Goal: Information Seeking & Learning: Learn about a topic

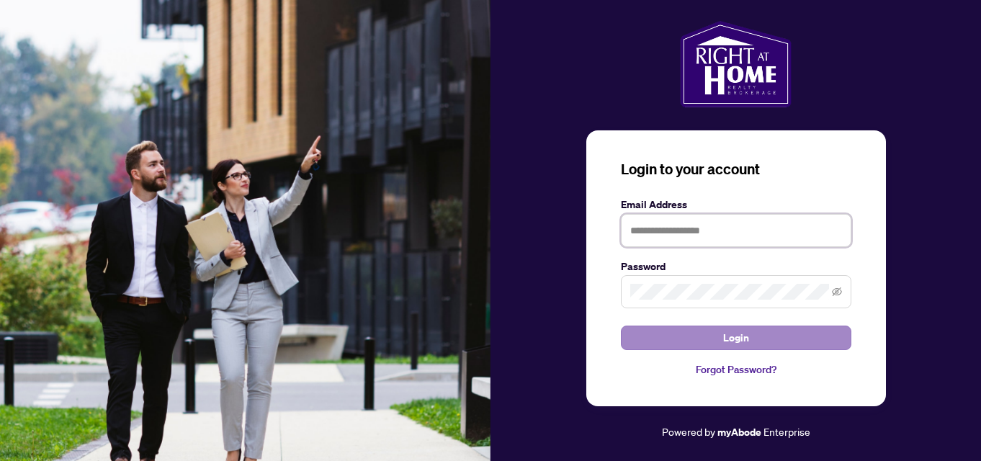
type input "**********"
click at [733, 342] on span "Login" at bounding box center [736, 337] width 26 height 23
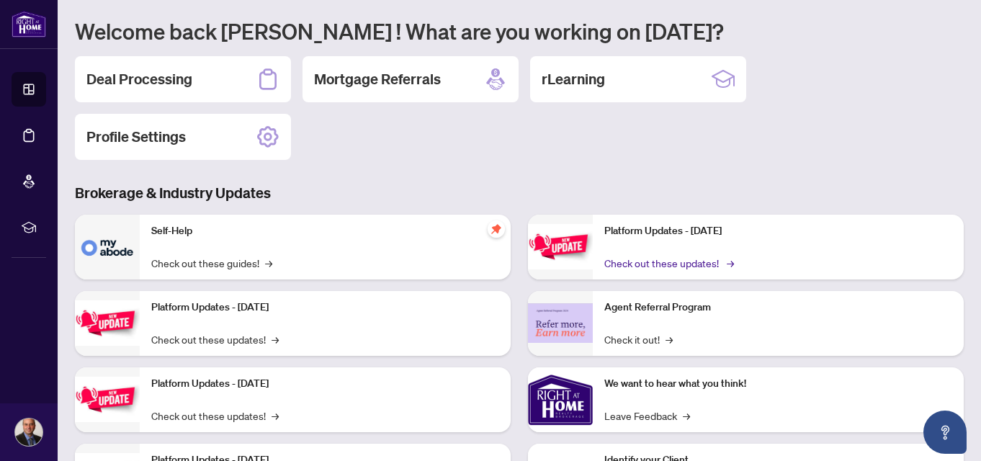
scroll to position [205, 0]
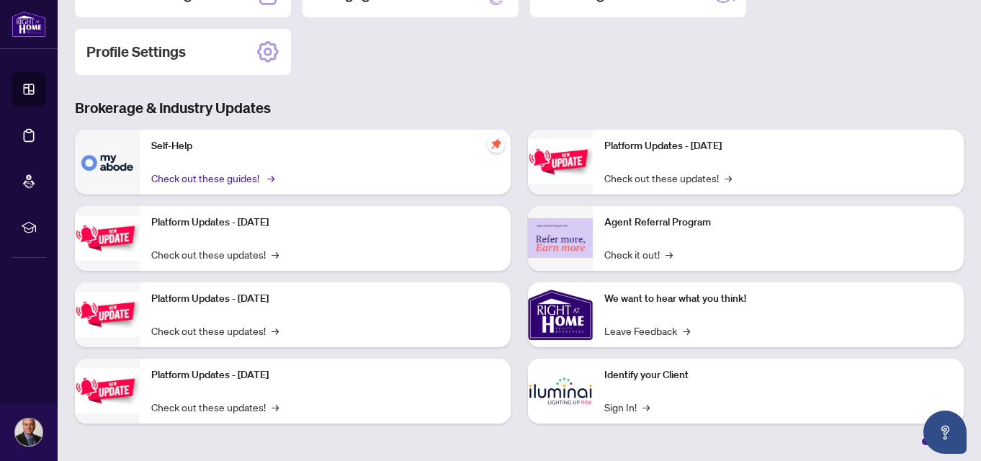
click at [209, 176] on link "Check out these guides! →" at bounding box center [211, 178] width 121 height 16
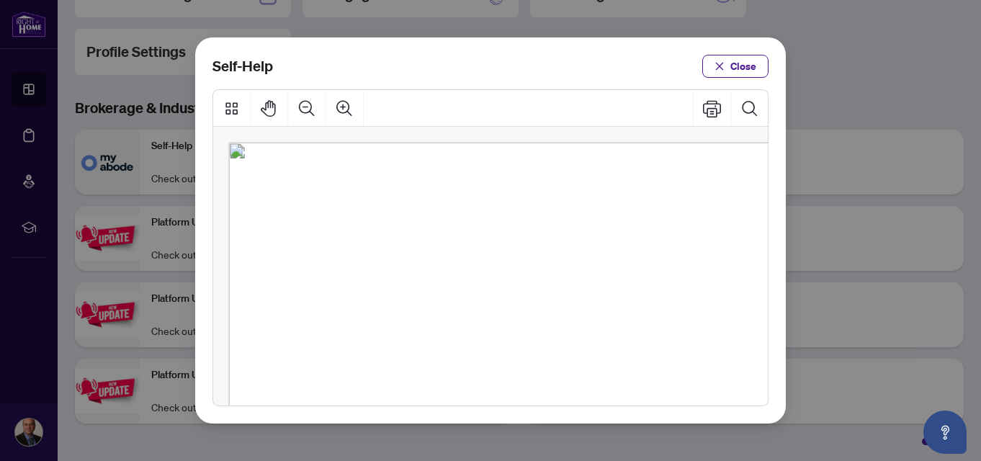
click at [736, 64] on span "Close" at bounding box center [743, 66] width 26 height 23
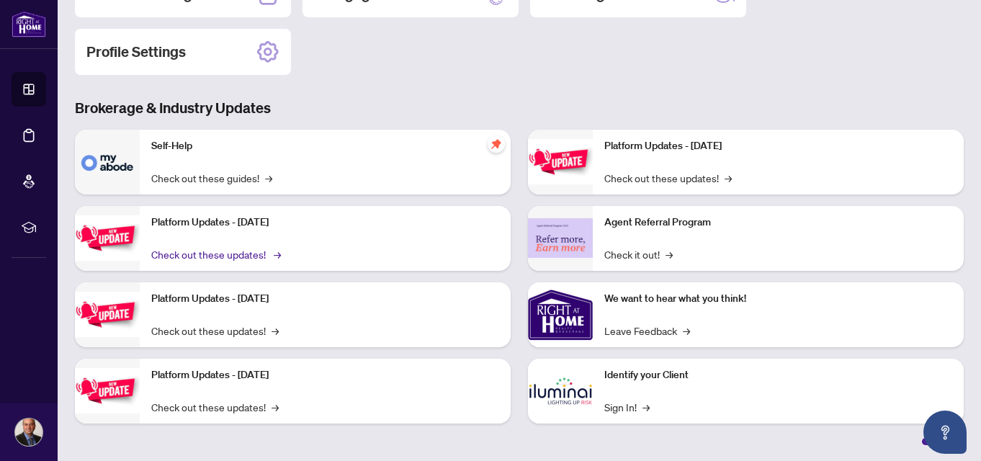
click at [243, 249] on link "Check out these updates! →" at bounding box center [215, 254] width 128 height 16
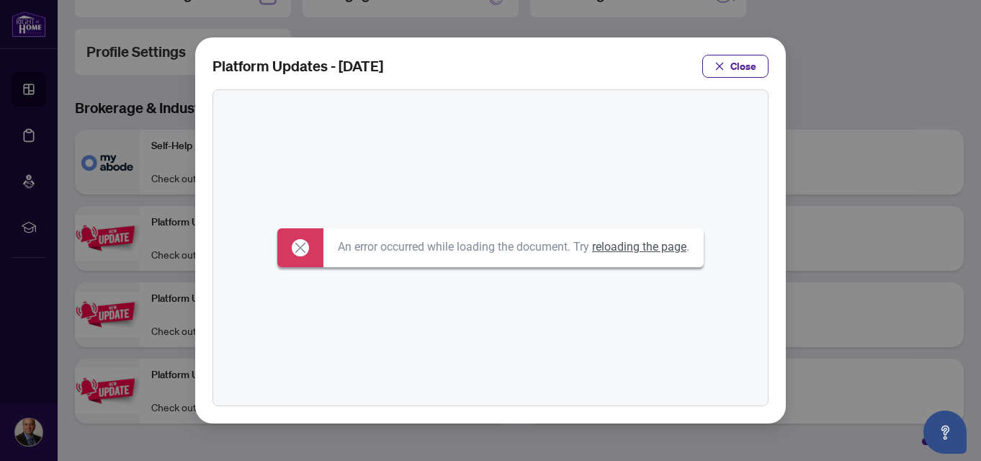
click at [297, 248] on icon at bounding box center [300, 248] width 10 height 10
click at [731, 62] on button "Close" at bounding box center [735, 66] width 66 height 23
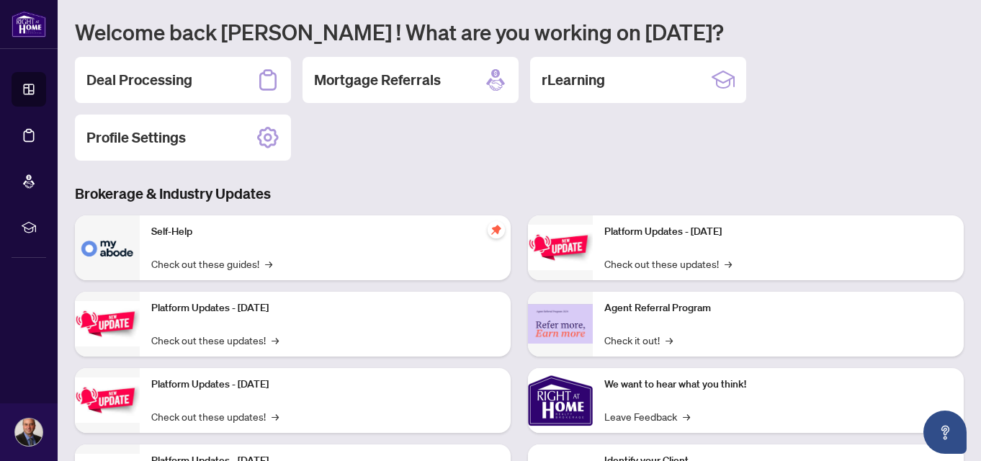
scroll to position [85, 0]
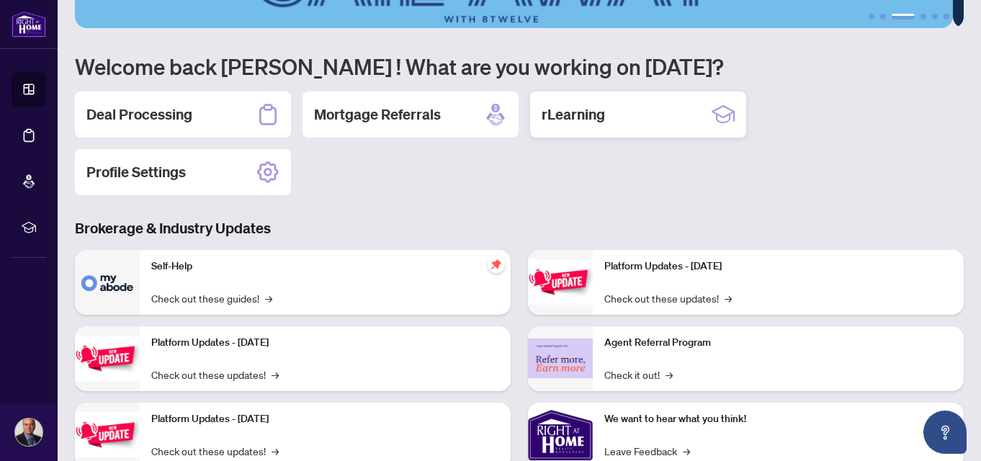
click at [627, 112] on div "rLearning" at bounding box center [638, 114] width 216 height 46
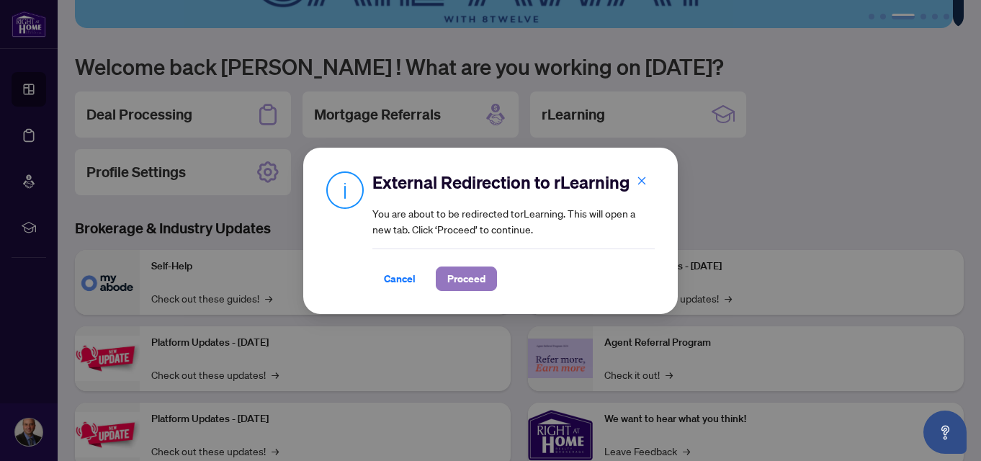
click at [461, 277] on span "Proceed" at bounding box center [466, 278] width 38 height 23
